Goal: Task Accomplishment & Management: Complete application form

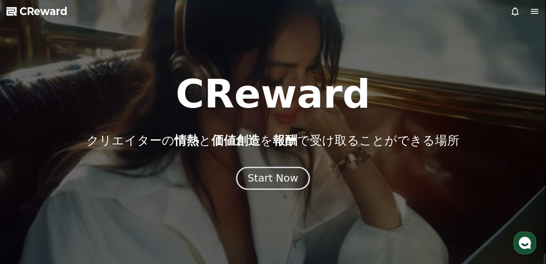
click at [277, 183] on div "Start Now" at bounding box center [273, 179] width 50 height 14
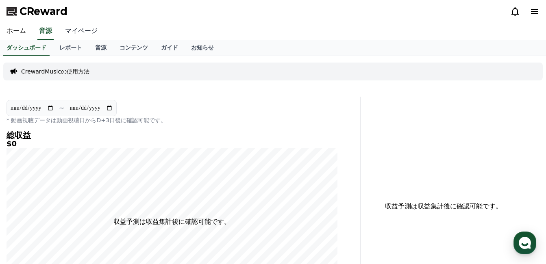
click at [74, 34] on link "マイページ" at bounding box center [82, 31] width 46 height 17
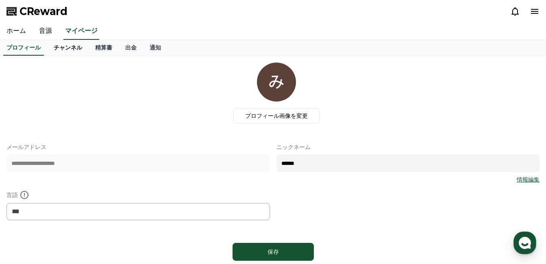
click at [62, 48] on link "チャンネル" at bounding box center [67, 47] width 41 height 15
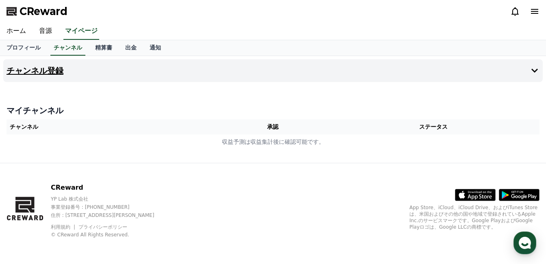
click at [52, 72] on h4 "チャンネル登録" at bounding box center [35, 70] width 57 height 9
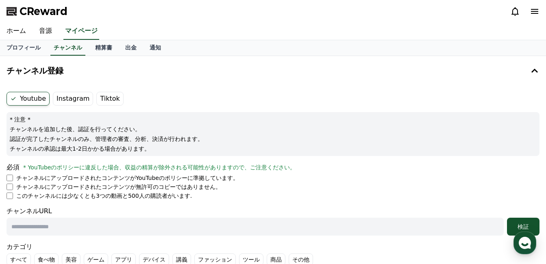
click at [42, 100] on label "Youtube" at bounding box center [28, 99] width 43 height 14
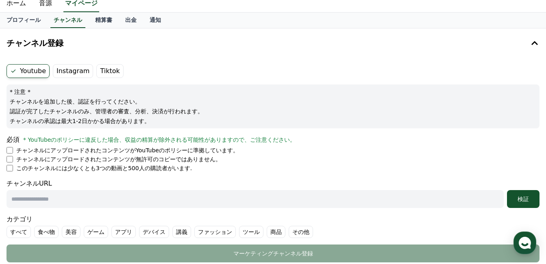
scroll to position [41, 0]
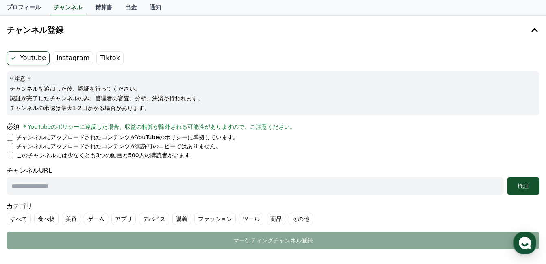
click at [17, 185] on input "text" at bounding box center [255, 186] width 497 height 18
paste input "**********"
type input "*"
paste input "**********"
type input "*"
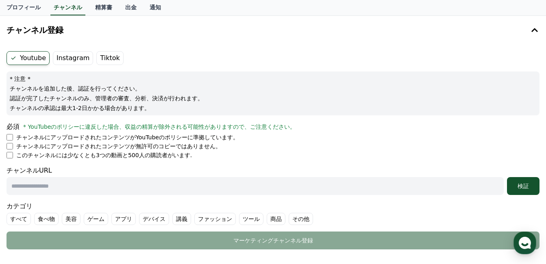
drag, startPoint x: 25, startPoint y: 178, endPoint x: 26, endPoint y: 189, distance: 11.4
drag, startPoint x: 26, startPoint y: 189, endPoint x: 243, endPoint y: 84, distance: 241.3
click at [243, 84] on div "* 注意 * チャンネルを追加した後、認証を行ってください。 認証が完了したチャンネルのみ、管理者の審査、分析、決済が行われます。 チャンネルの承認は最大1-…" at bounding box center [273, 94] width 533 height 44
